Goal: Communication & Community: Answer question/provide support

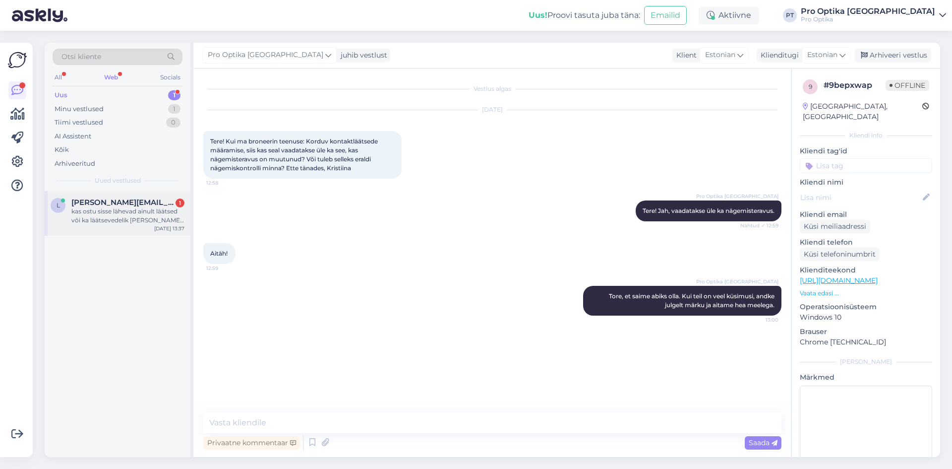
click at [136, 229] on div "l [PERSON_NAME][EMAIL_ADDRESS][DOMAIN_NAME] 1 kas ostu sisse lähevad ainult lää…" at bounding box center [118, 213] width 146 height 45
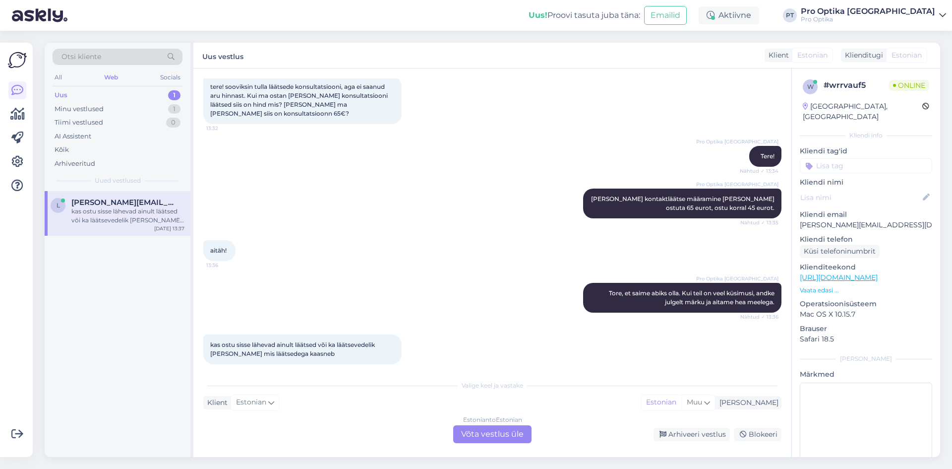
click at [488, 436] on div "Estonian to Estonian Võta vestlus üle" at bounding box center [492, 434] width 78 height 18
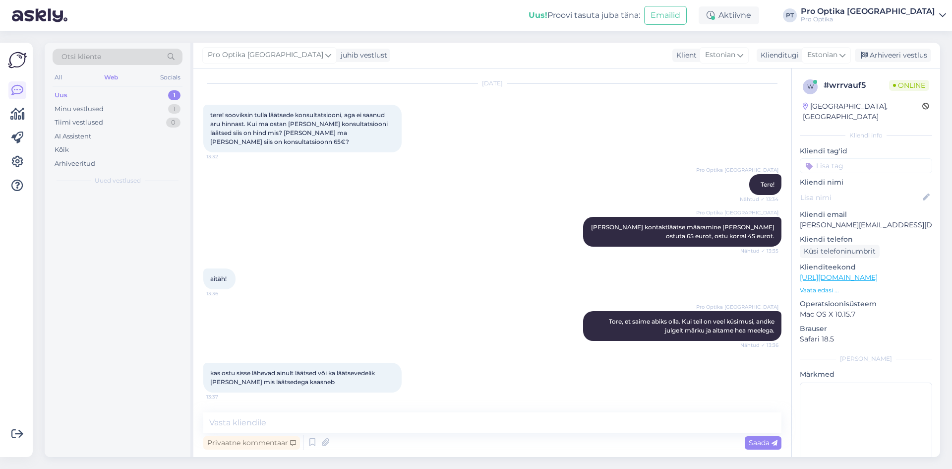
scroll to position [17, 0]
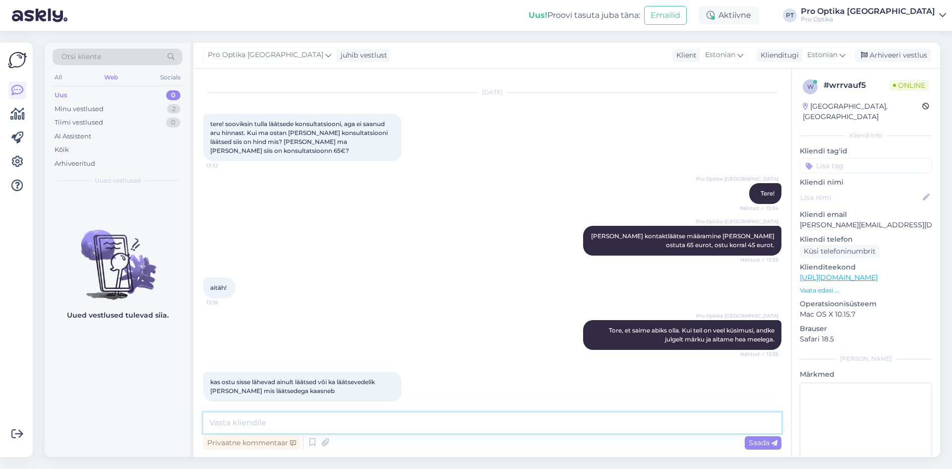
click at [433, 427] on textarea at bounding box center [492, 422] width 578 height 21
type textarea "Ost hõlmab määratud kontaktläätsesid."
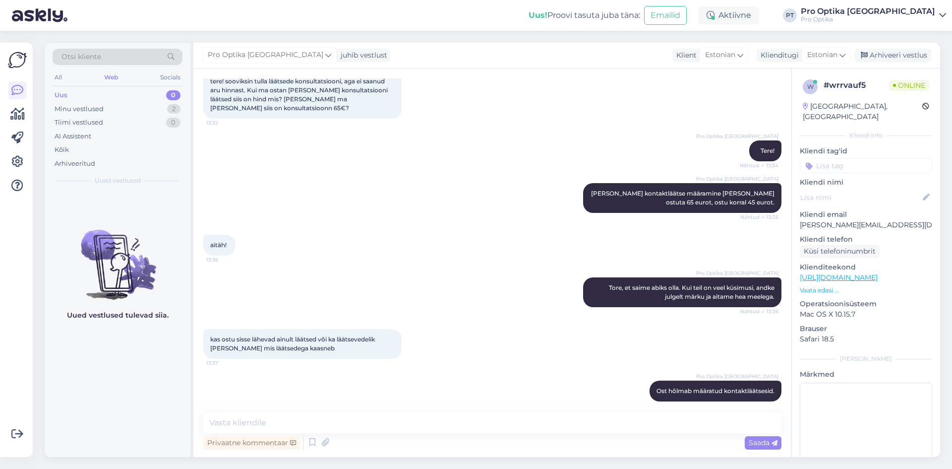
click at [167, 365] on div "Uued vestlused tulevad siia." at bounding box center [118, 324] width 146 height 266
click at [104, 98] on div "Uus 0" at bounding box center [118, 95] width 130 height 14
click at [106, 102] on div "Minu vestlused 2" at bounding box center [118, 109] width 130 height 14
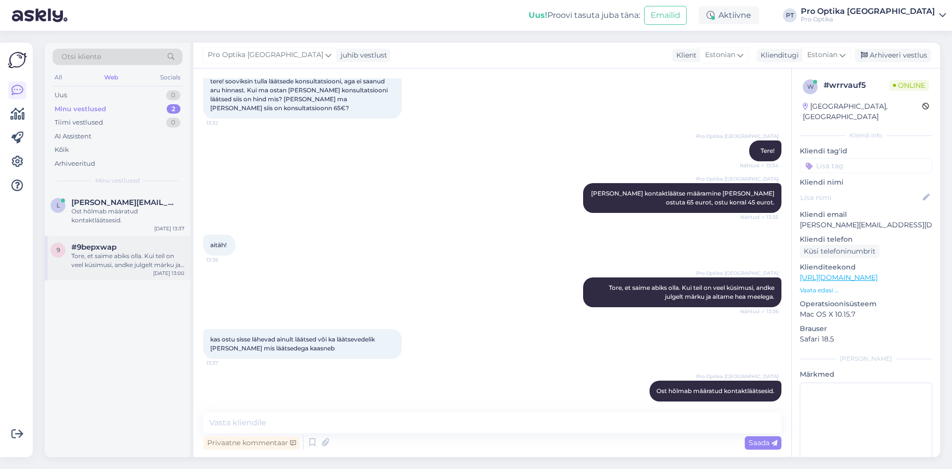
click at [116, 251] on div "Tore, et saime abiks olla. Kui teil on veel küsimusi, andke julgelt märku ja ai…" at bounding box center [127, 260] width 113 height 18
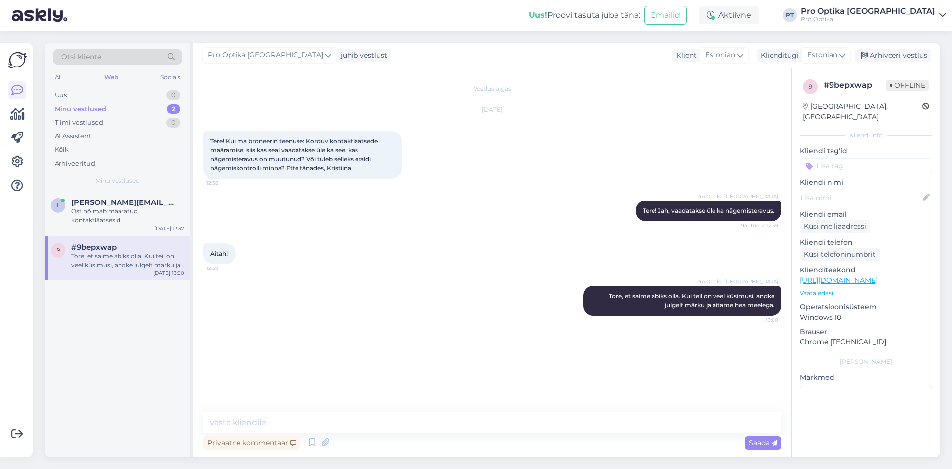
scroll to position [0, 0]
click at [876, 56] on div "Arhiveeri vestlus" at bounding box center [893, 55] width 76 height 13
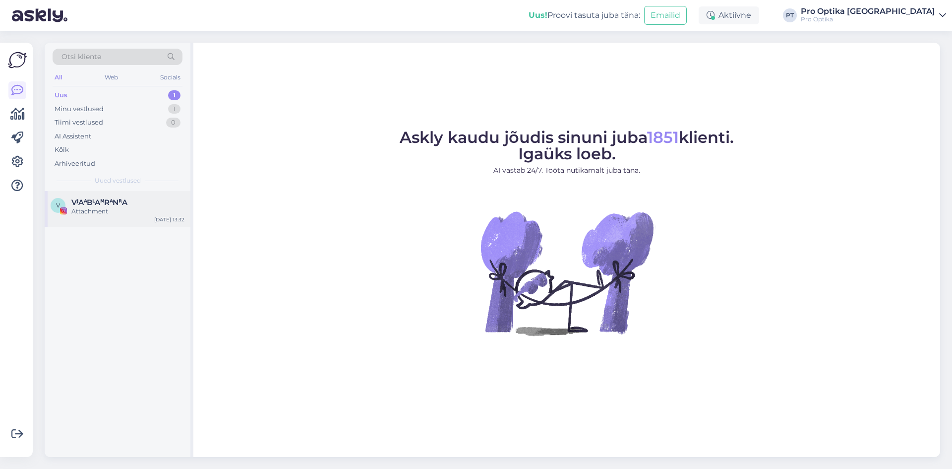
click at [126, 207] on div "Attachment" at bounding box center [127, 211] width 113 height 9
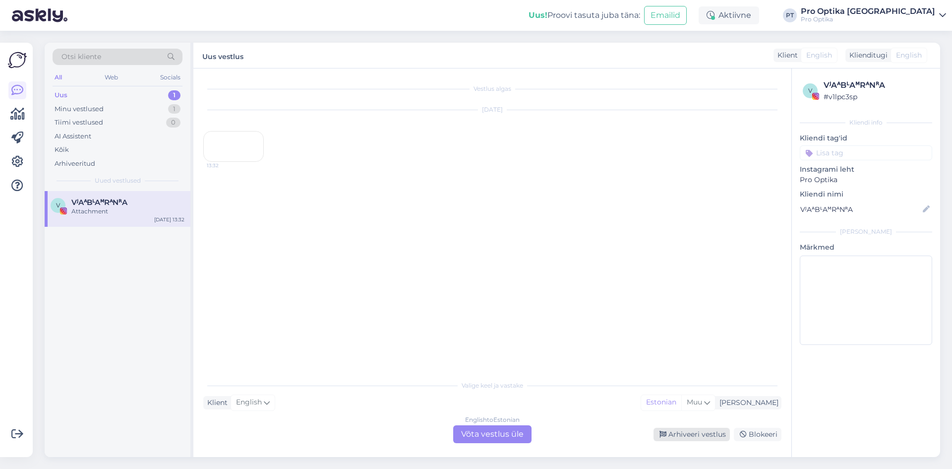
click at [687, 430] on div "Arhiveeri vestlus" at bounding box center [692, 434] width 76 height 13
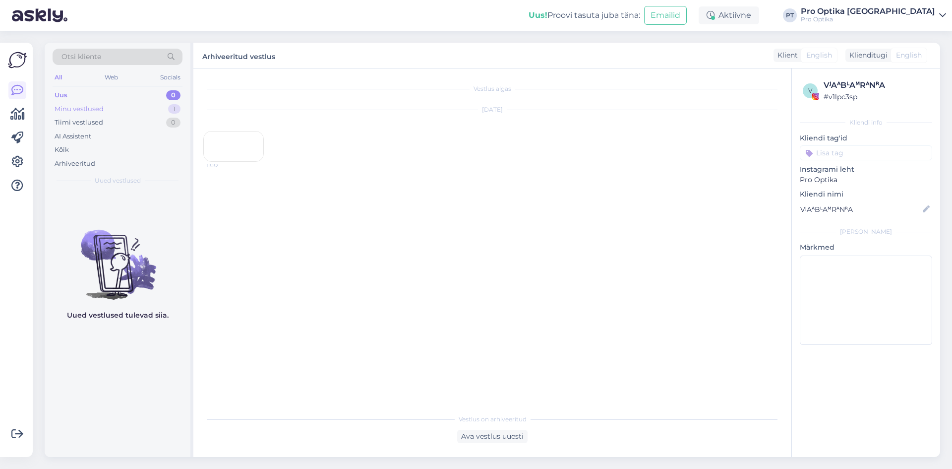
click at [80, 114] on div "Minu vestlused 1" at bounding box center [118, 109] width 130 height 14
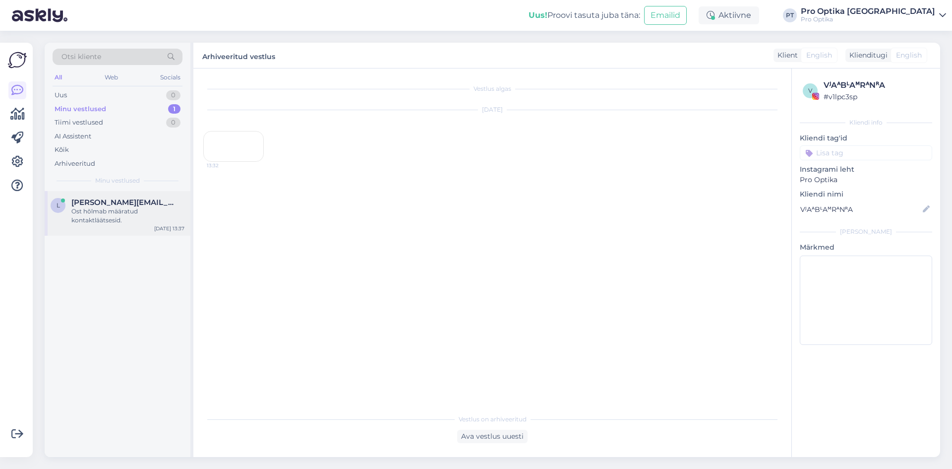
click at [120, 221] on div "Ost hõlmab määratud kontaktläätsesid." at bounding box center [127, 216] width 113 height 18
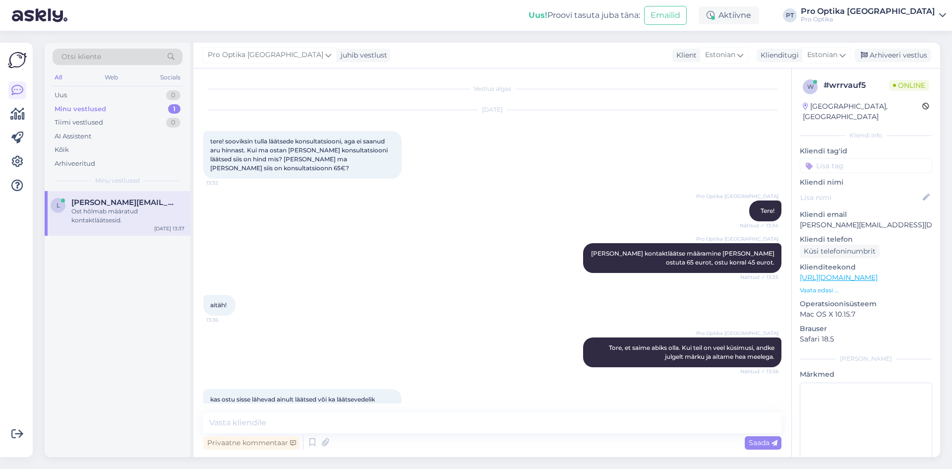
scroll to position [60, 0]
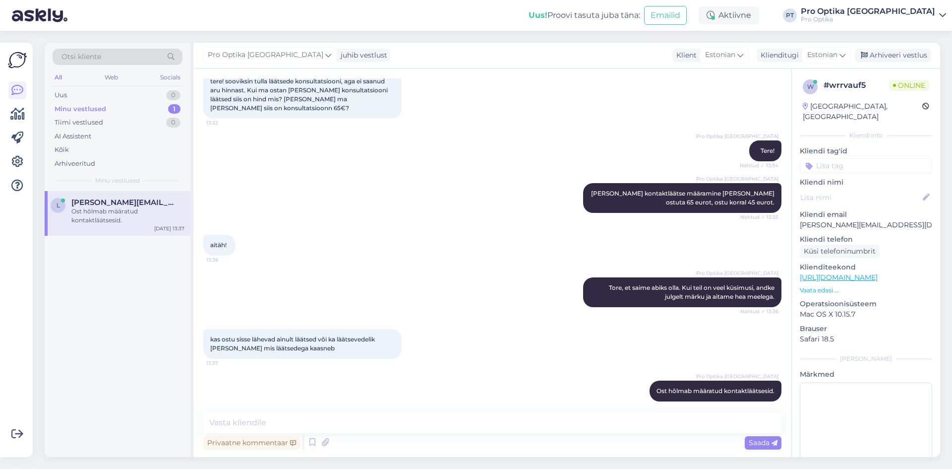
click at [120, 327] on div "l laureen.nilisk@gmail.com Ost hõlmab määratud kontaktläätsesid. Sep 25 13:37" at bounding box center [118, 324] width 146 height 266
